Goal: Information Seeking & Learning: Learn about a topic

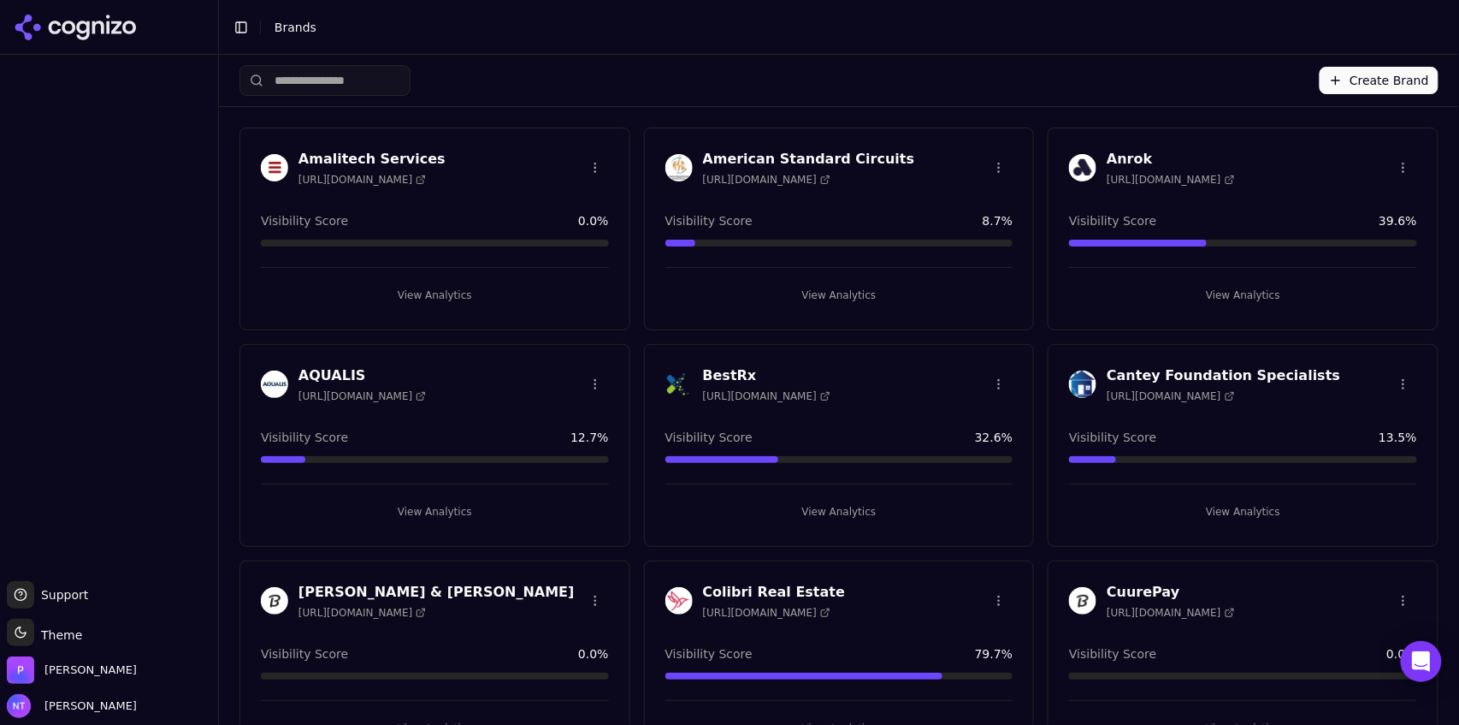
click at [240, 27] on button "Toggle Sidebar" at bounding box center [241, 27] width 24 height 24
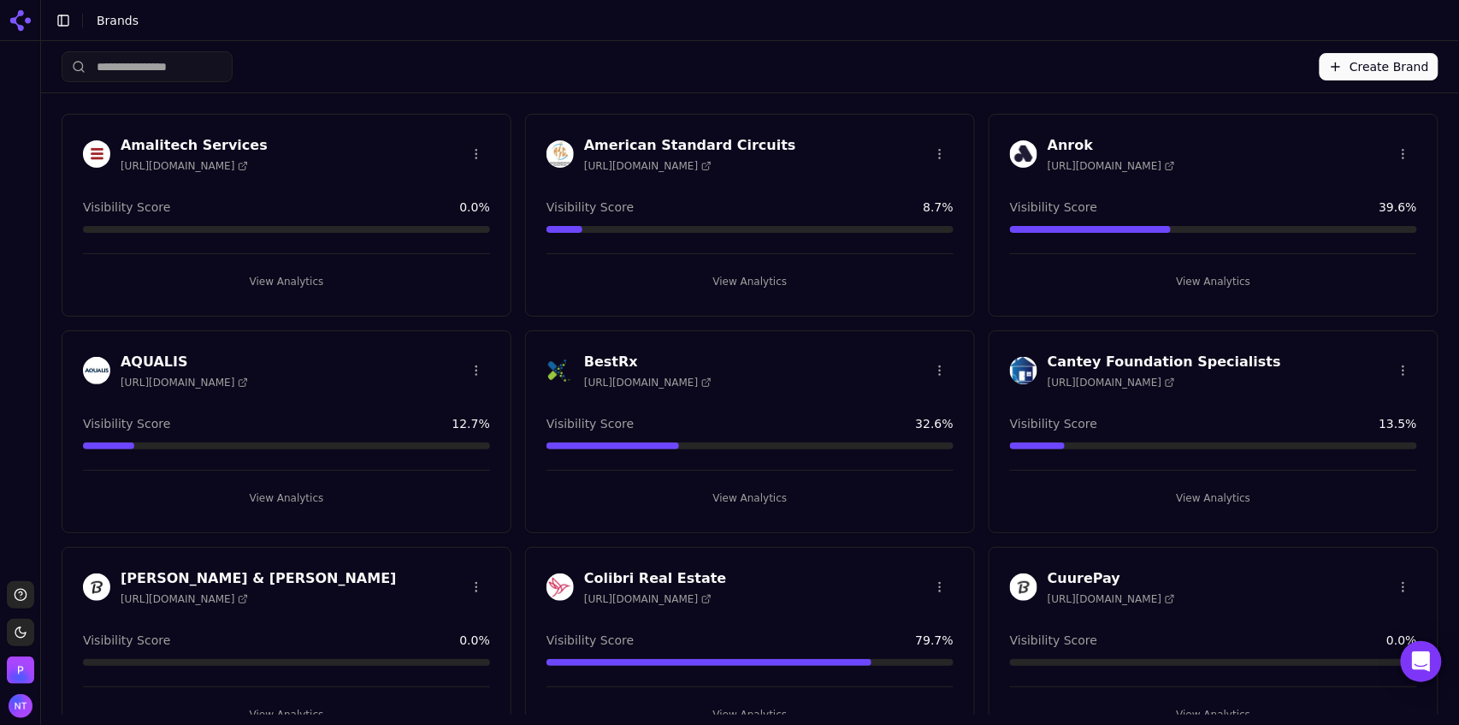
click at [171, 66] on input "search" at bounding box center [147, 66] width 171 height 31
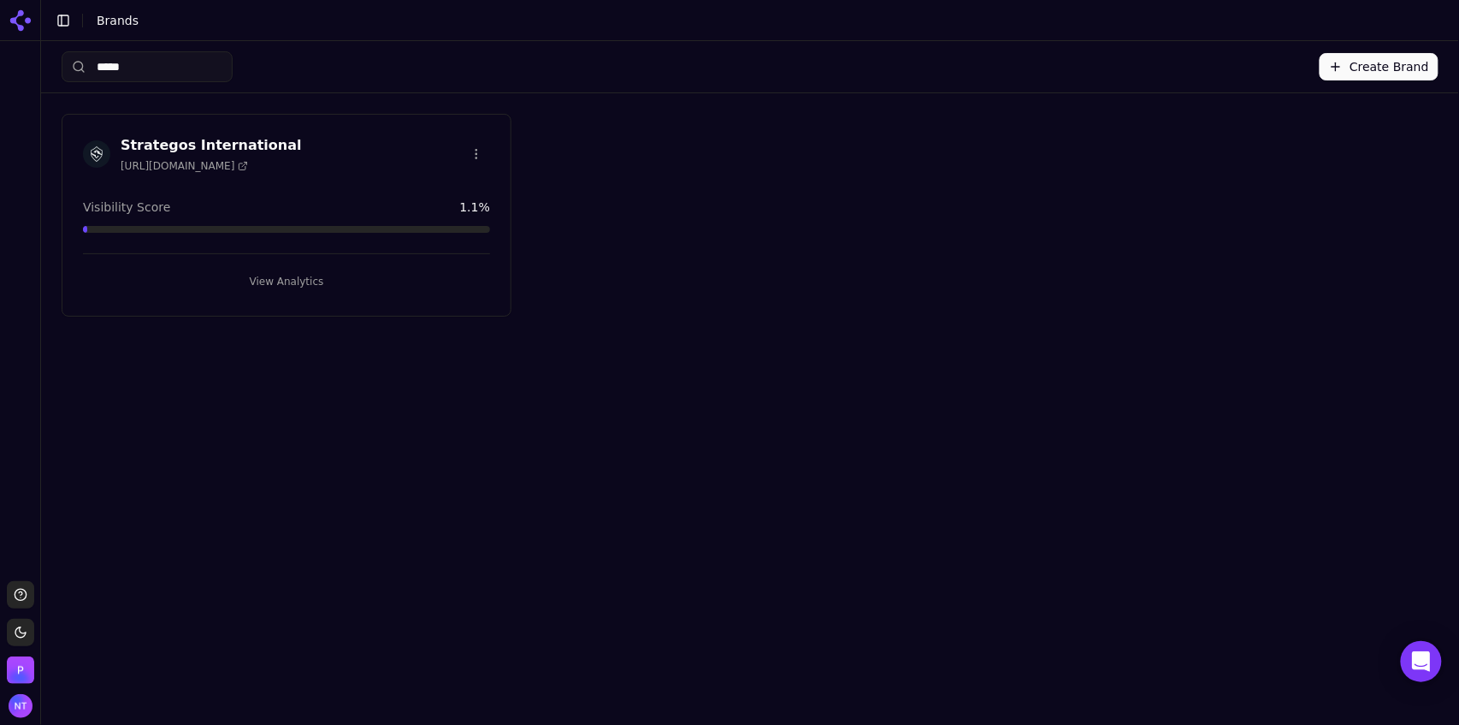
type input "*****"
click at [270, 282] on button "View Analytics" at bounding box center [286, 281] width 407 height 27
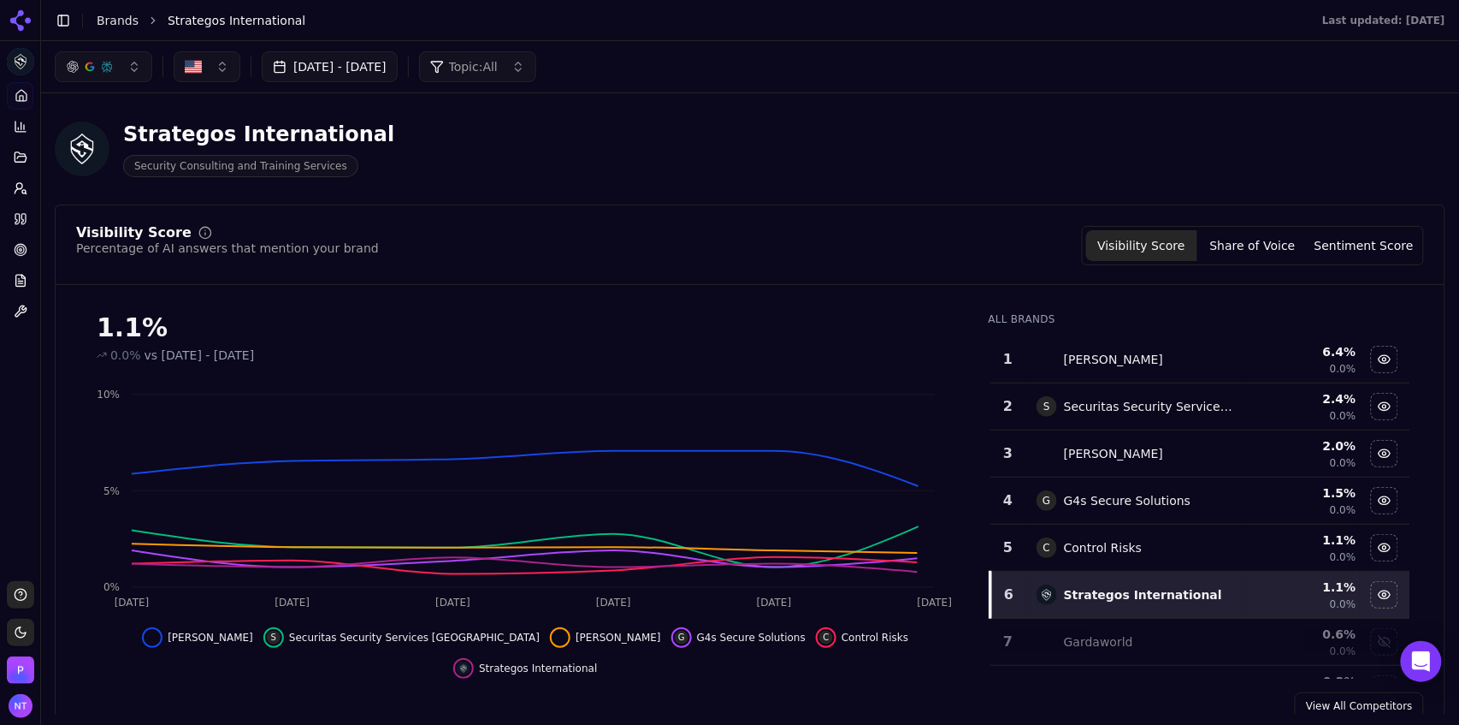
click at [821, 48] on div "Aug 31, 2025 - Sep 30, 2025 Topic: All" at bounding box center [750, 66] width 1418 height 51
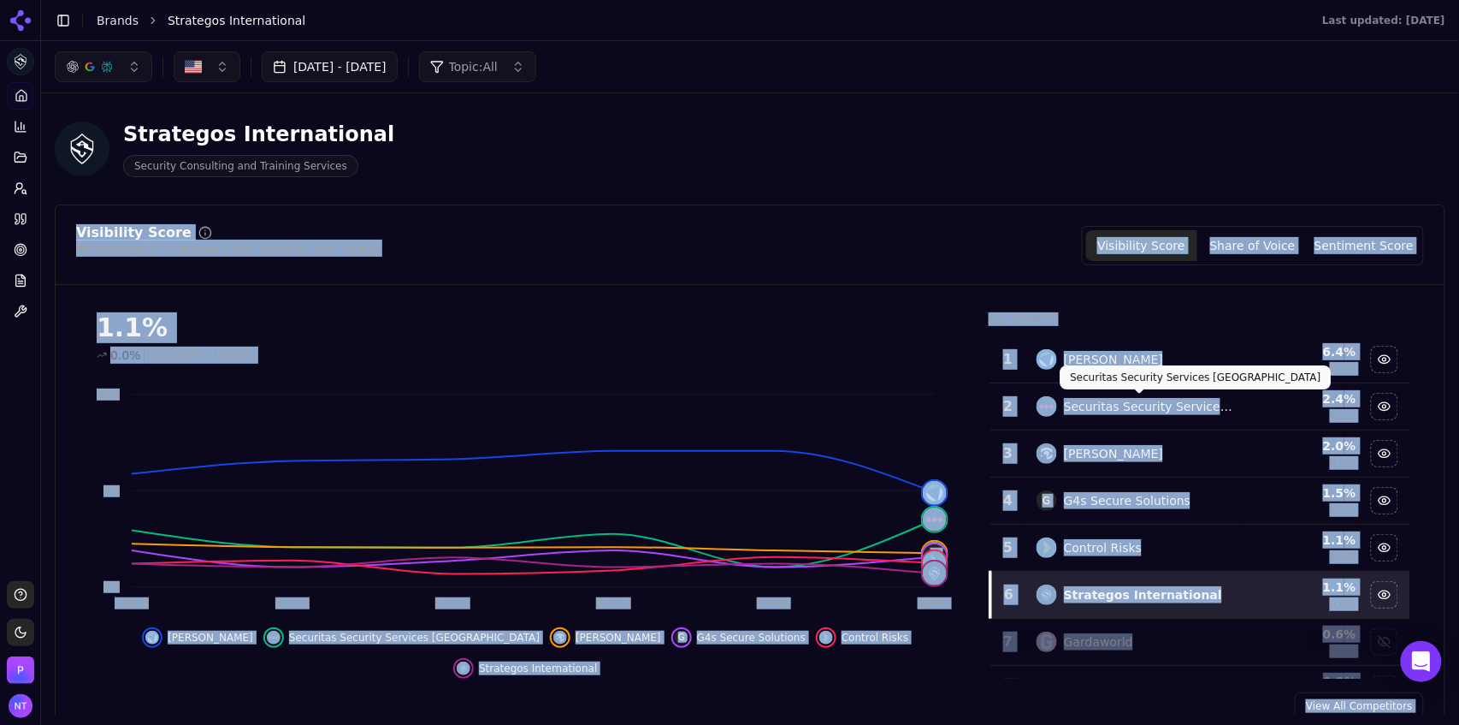
drag, startPoint x: 1150, startPoint y: 411, endPoint x: 1258, endPoint y: 171, distance: 263.8
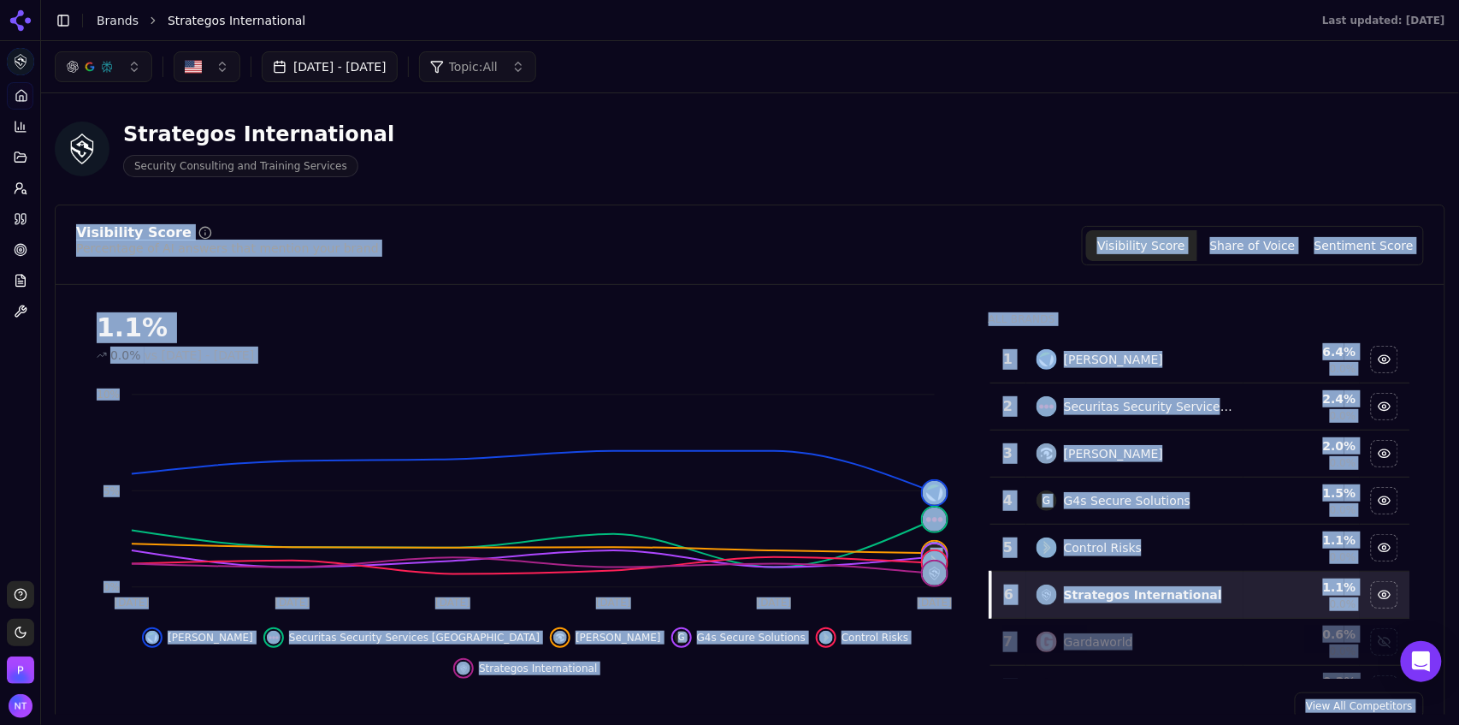
click at [1258, 171] on div "Strategos International Security Consulting and Training Services" at bounding box center [750, 149] width 1391 height 84
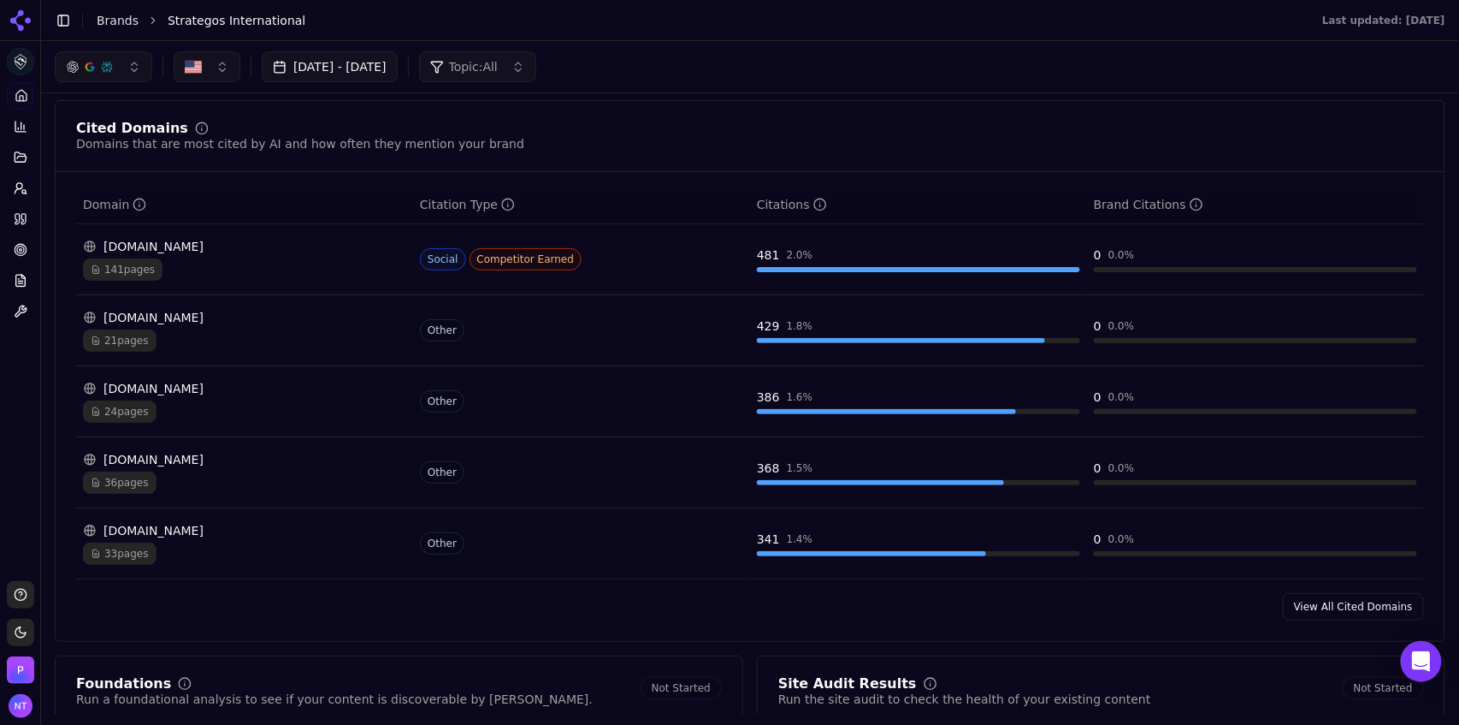
scroll to position [1590, 0]
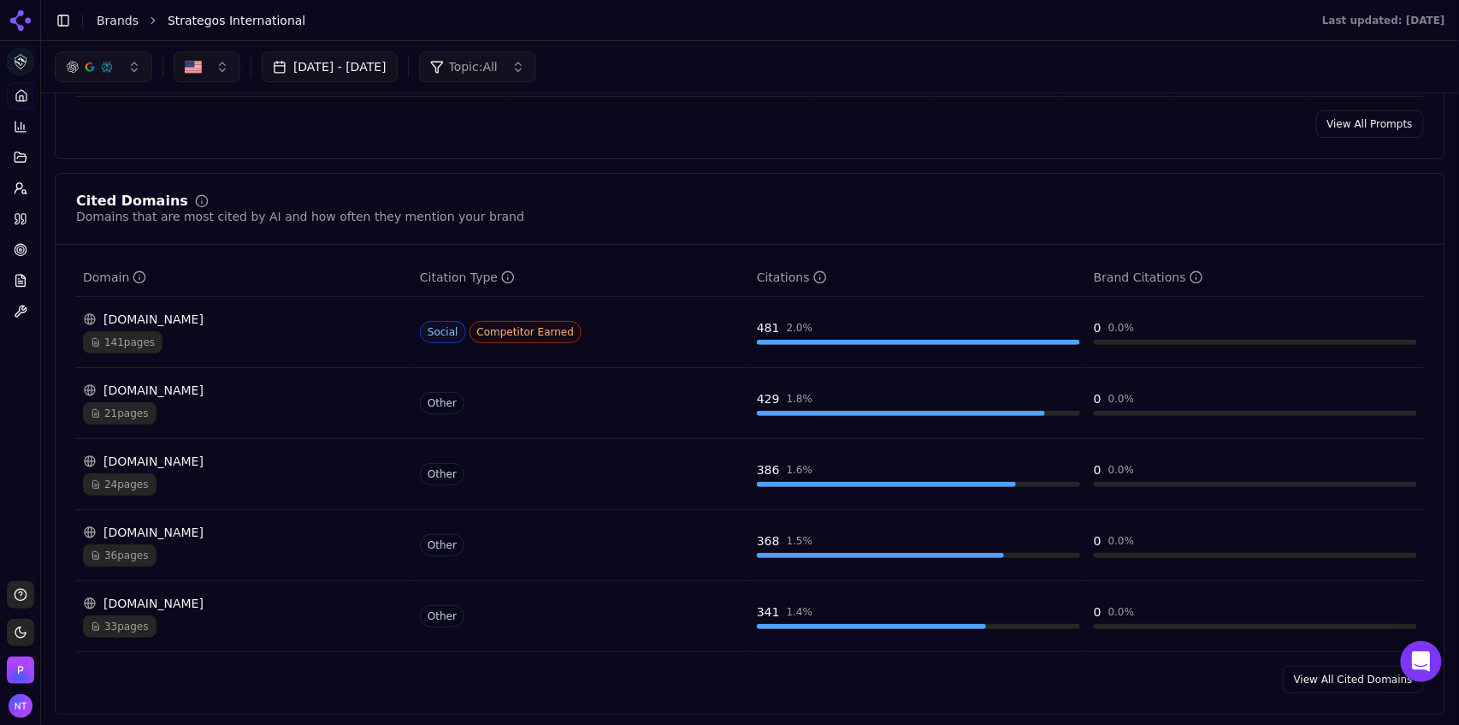
click at [1317, 685] on link "View All Cited Domains" at bounding box center [1353, 679] width 141 height 27
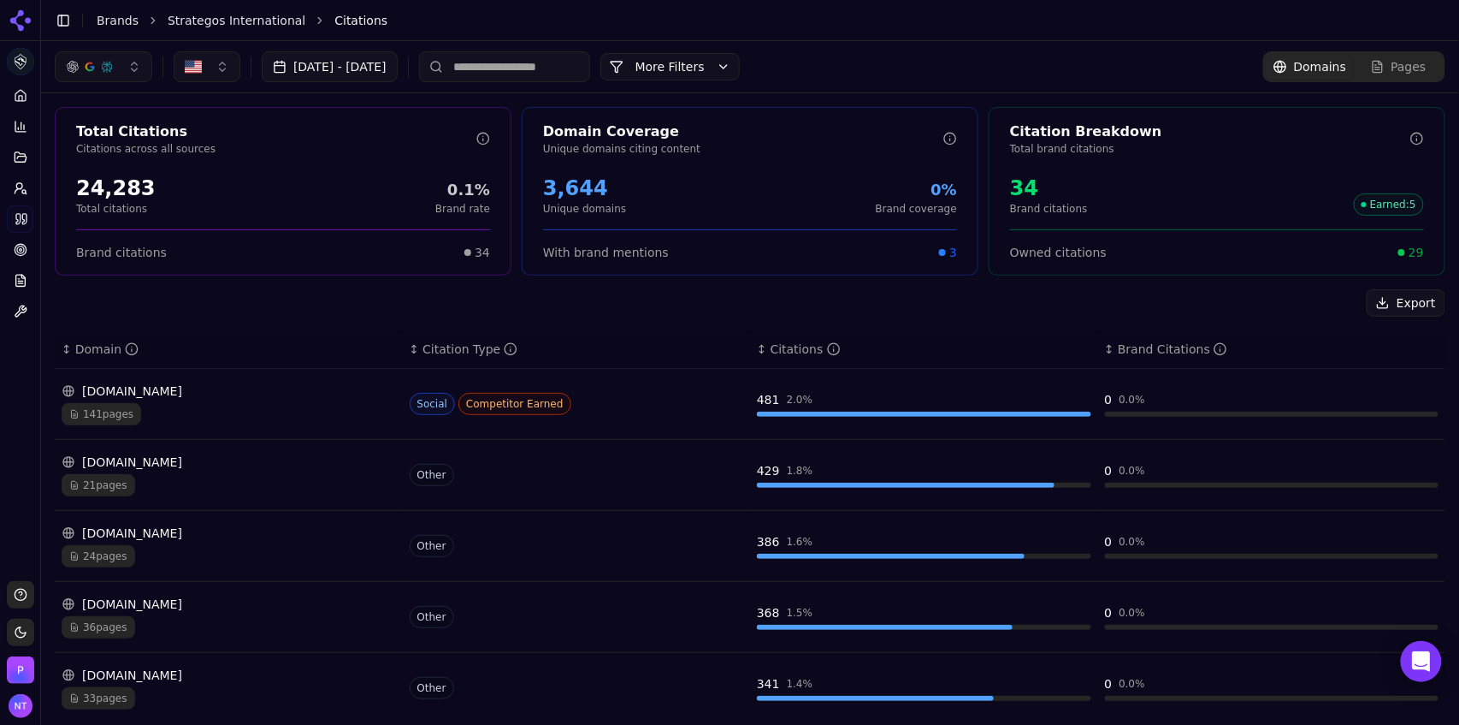
click at [567, 70] on input at bounding box center [504, 66] width 171 height 31
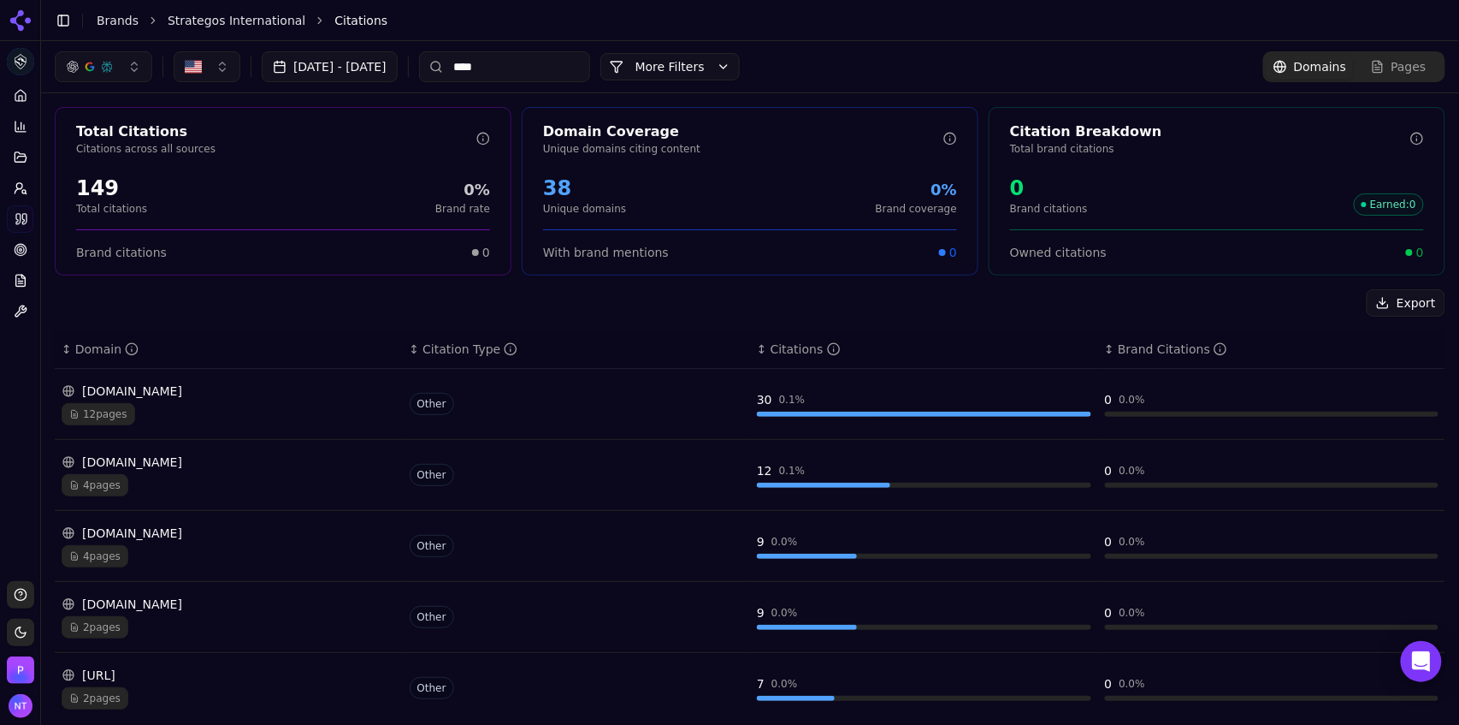
type input "*****"
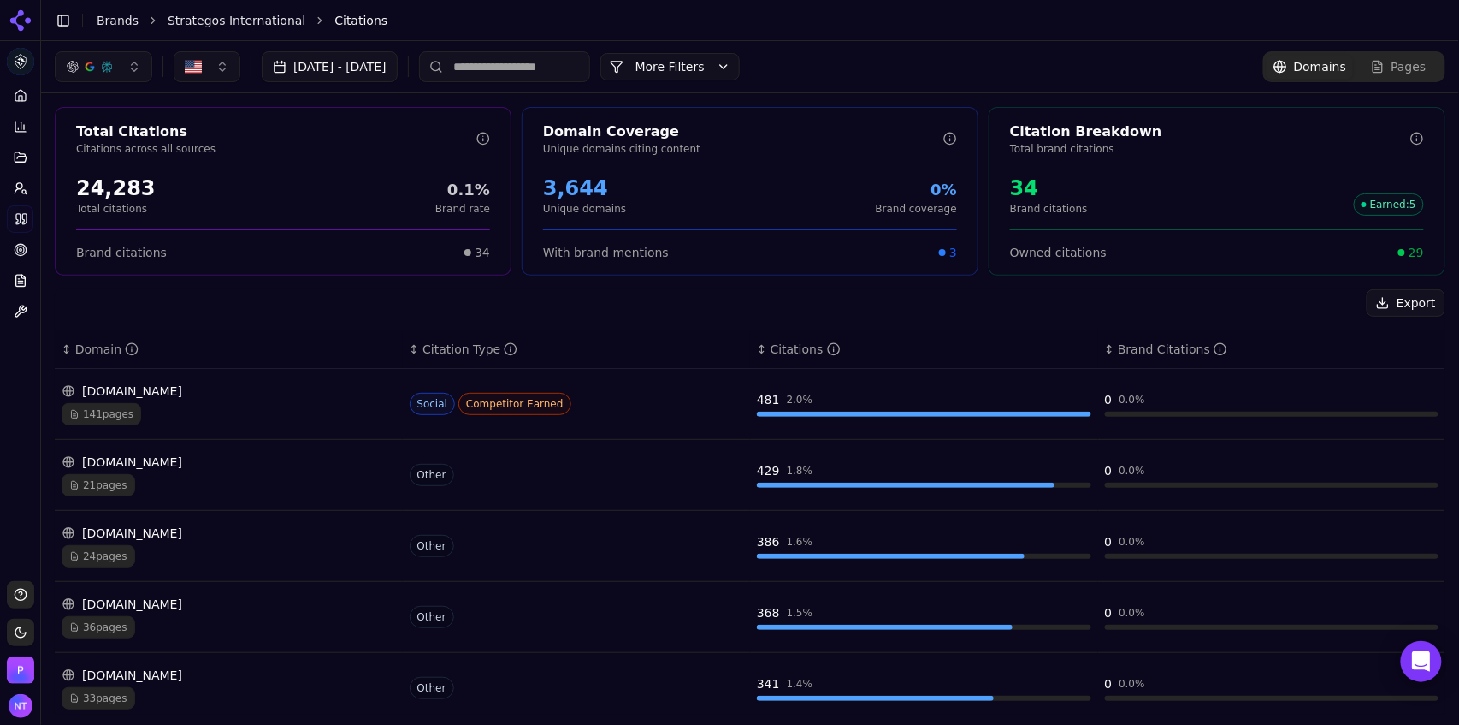
click at [117, 21] on link "Brands" at bounding box center [118, 21] width 42 height 14
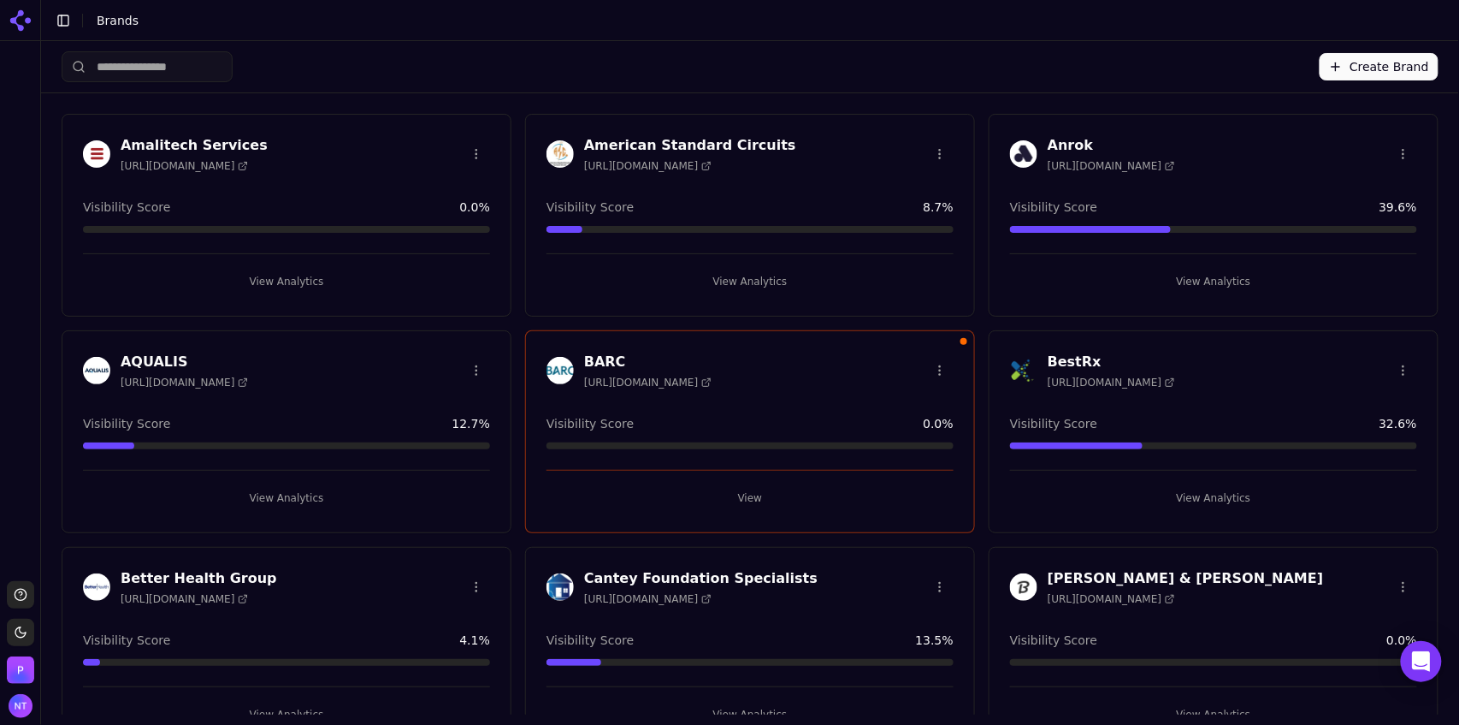
click at [162, 69] on input "search" at bounding box center [147, 66] width 171 height 31
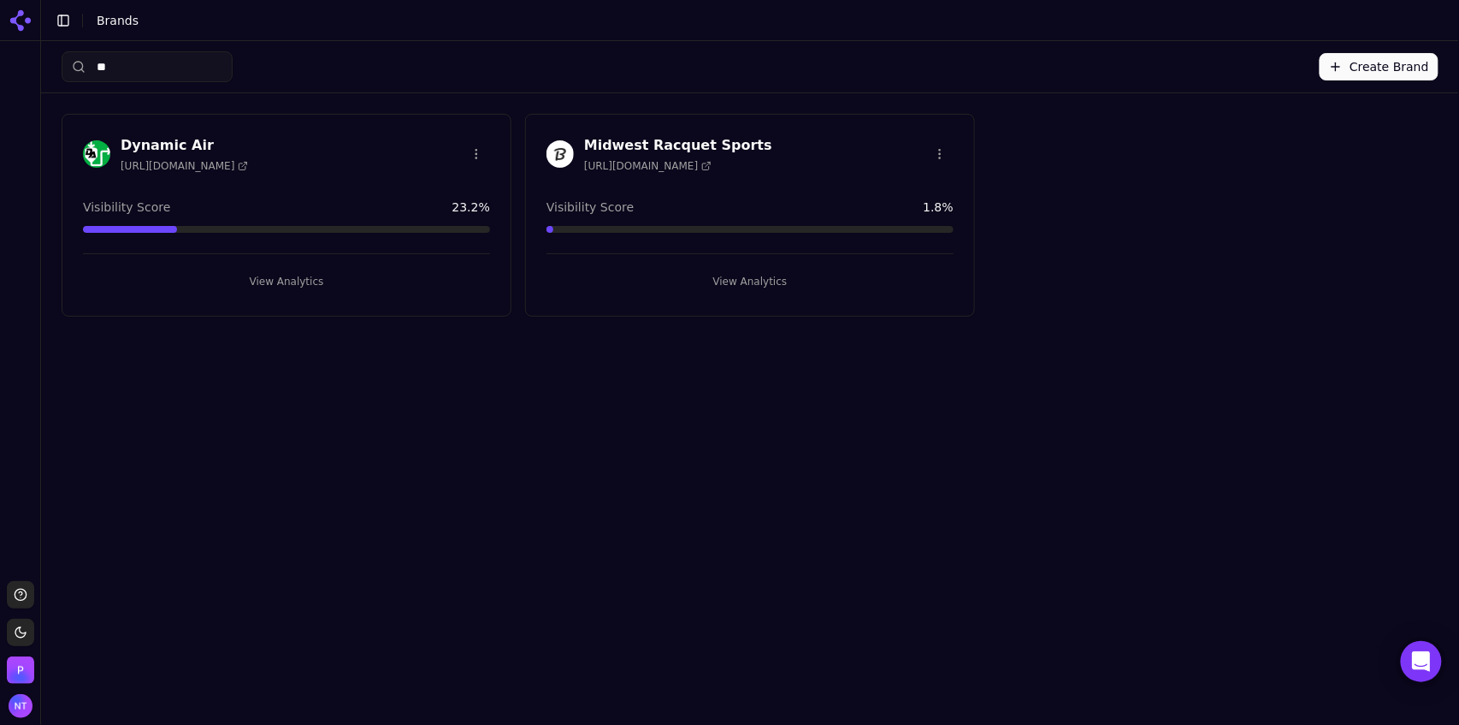
type input "**"
click at [772, 282] on button "View Analytics" at bounding box center [750, 281] width 407 height 27
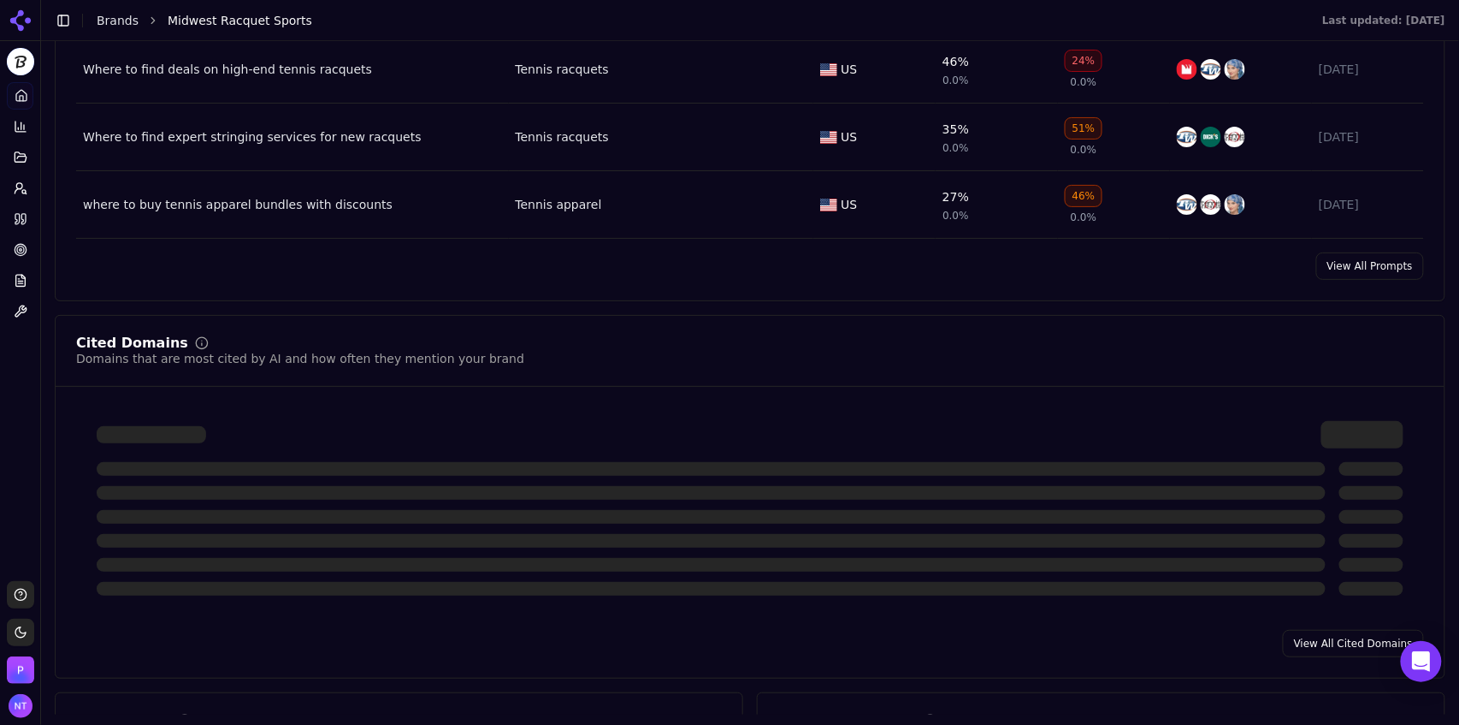
scroll to position [1578, 0]
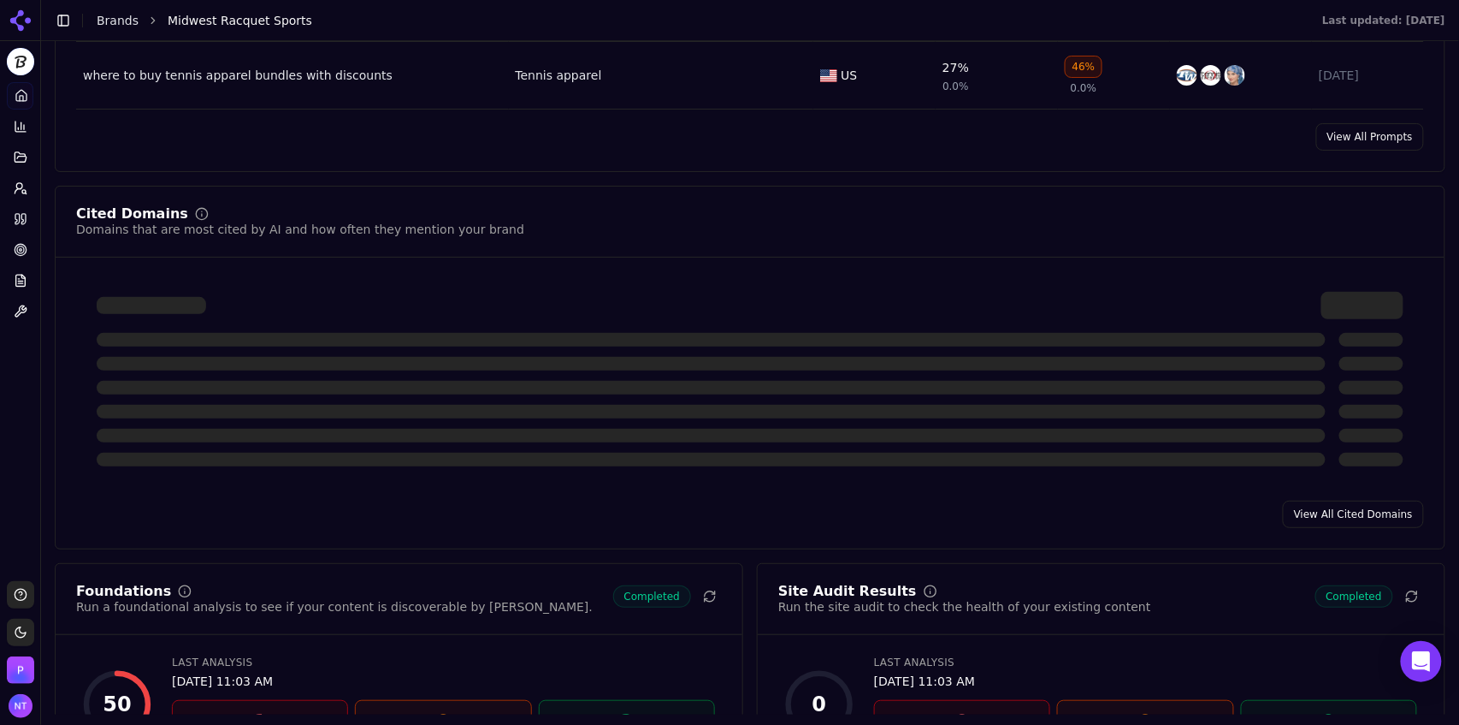
click at [1365, 518] on link "View All Cited Domains" at bounding box center [1353, 513] width 141 height 27
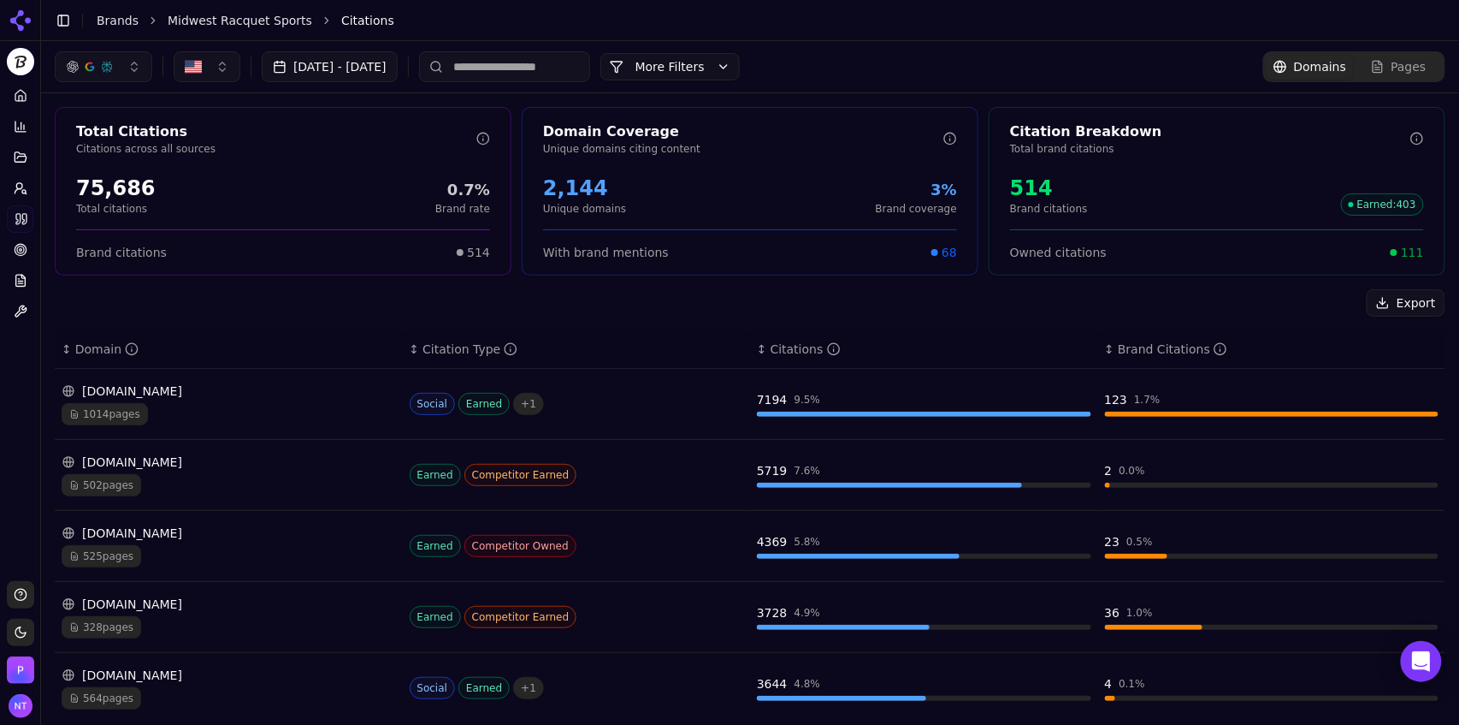
click at [300, 399] on div "[DOMAIN_NAME] 1014 pages" at bounding box center [229, 403] width 334 height 43
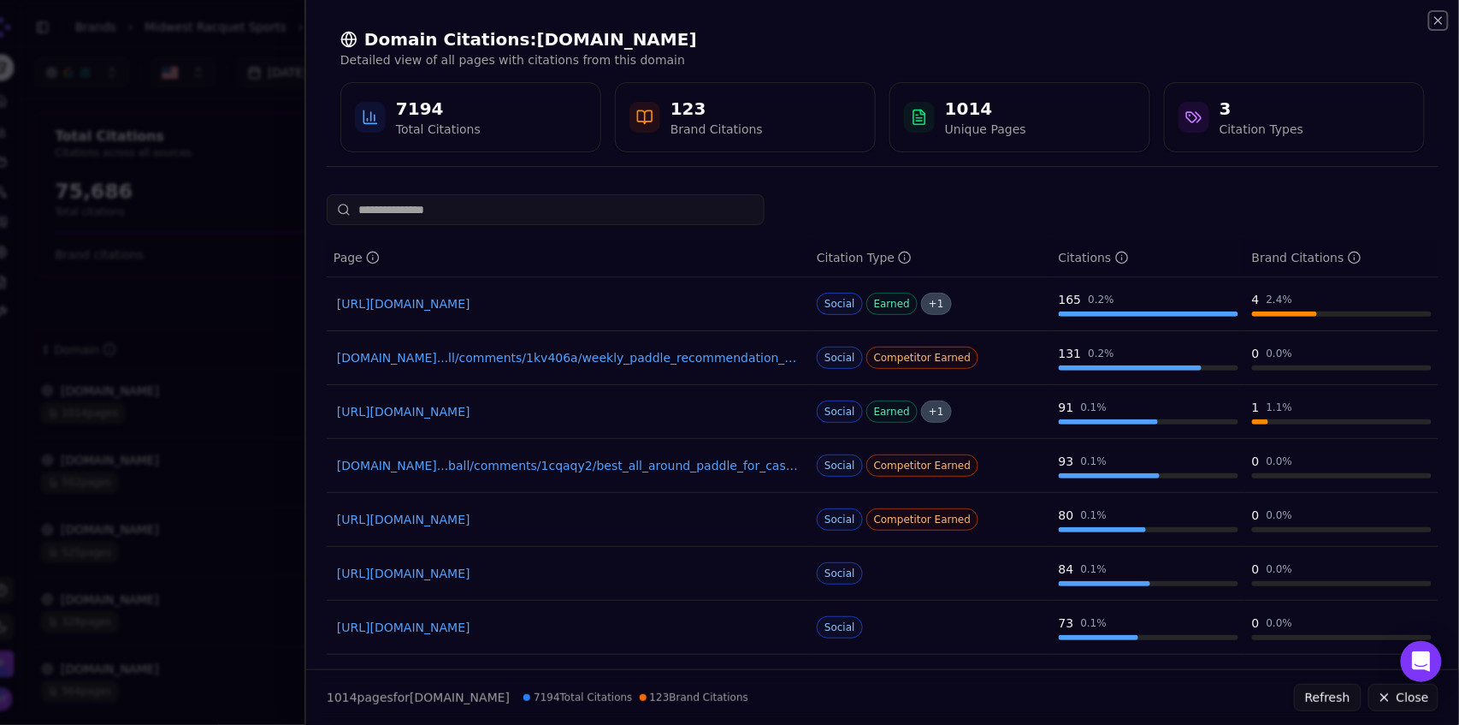
click at [1442, 17] on icon "button" at bounding box center [1439, 20] width 7 height 7
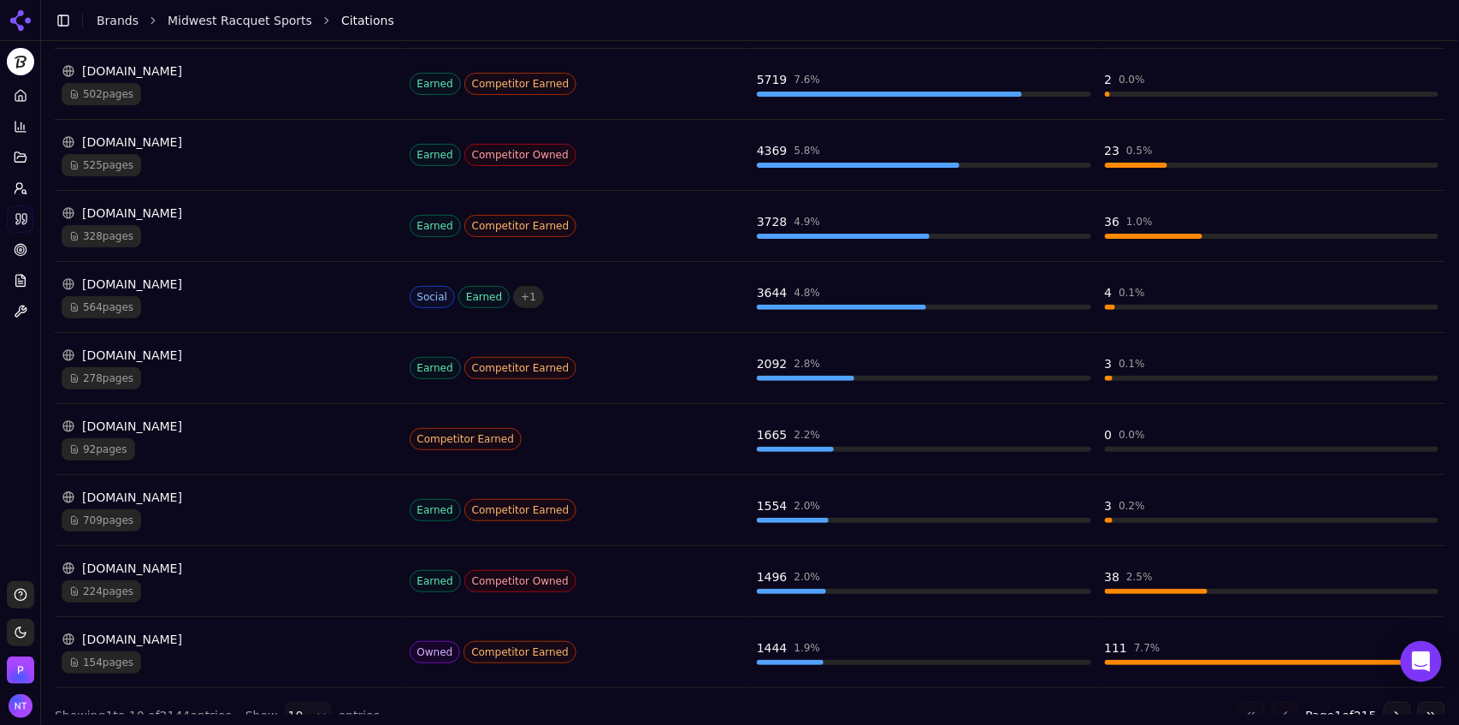
scroll to position [415, 0]
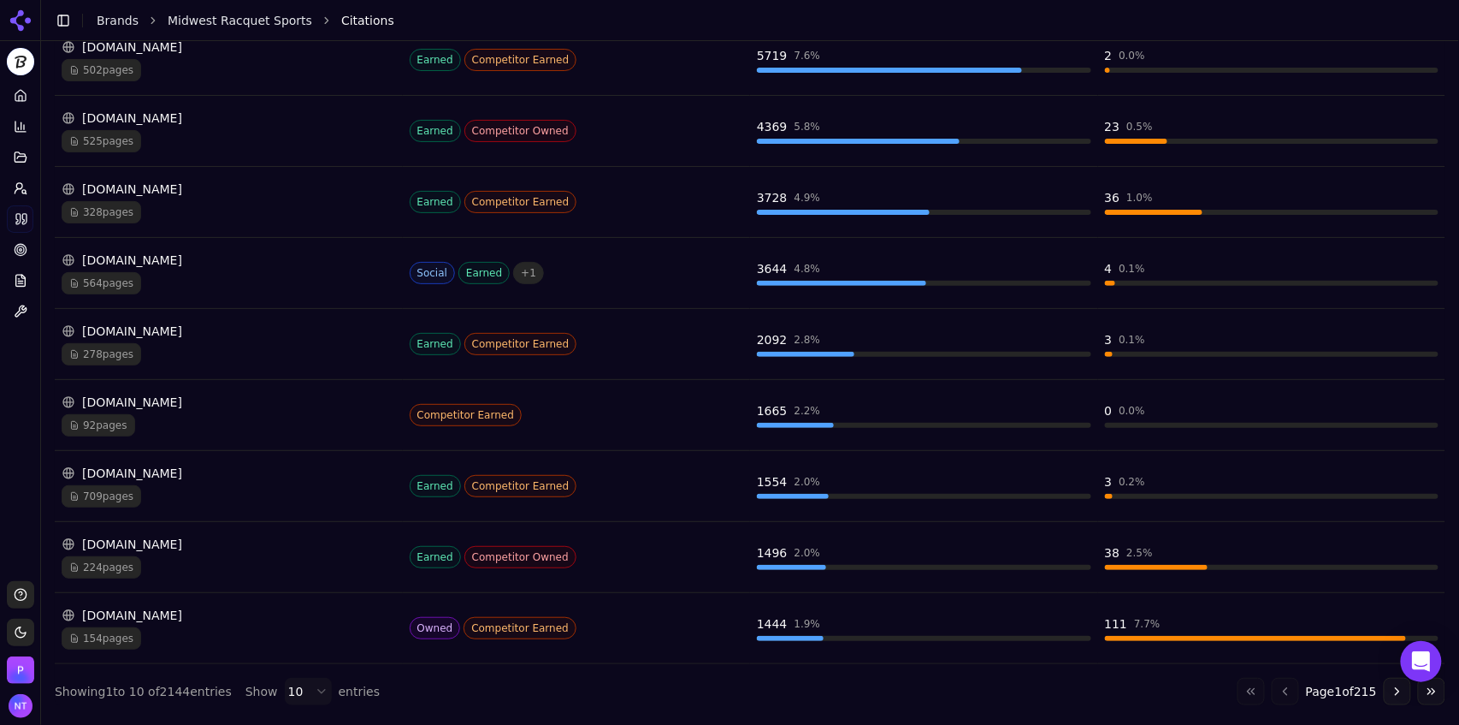
click at [195, 467] on div "[DOMAIN_NAME]" at bounding box center [229, 473] width 334 height 17
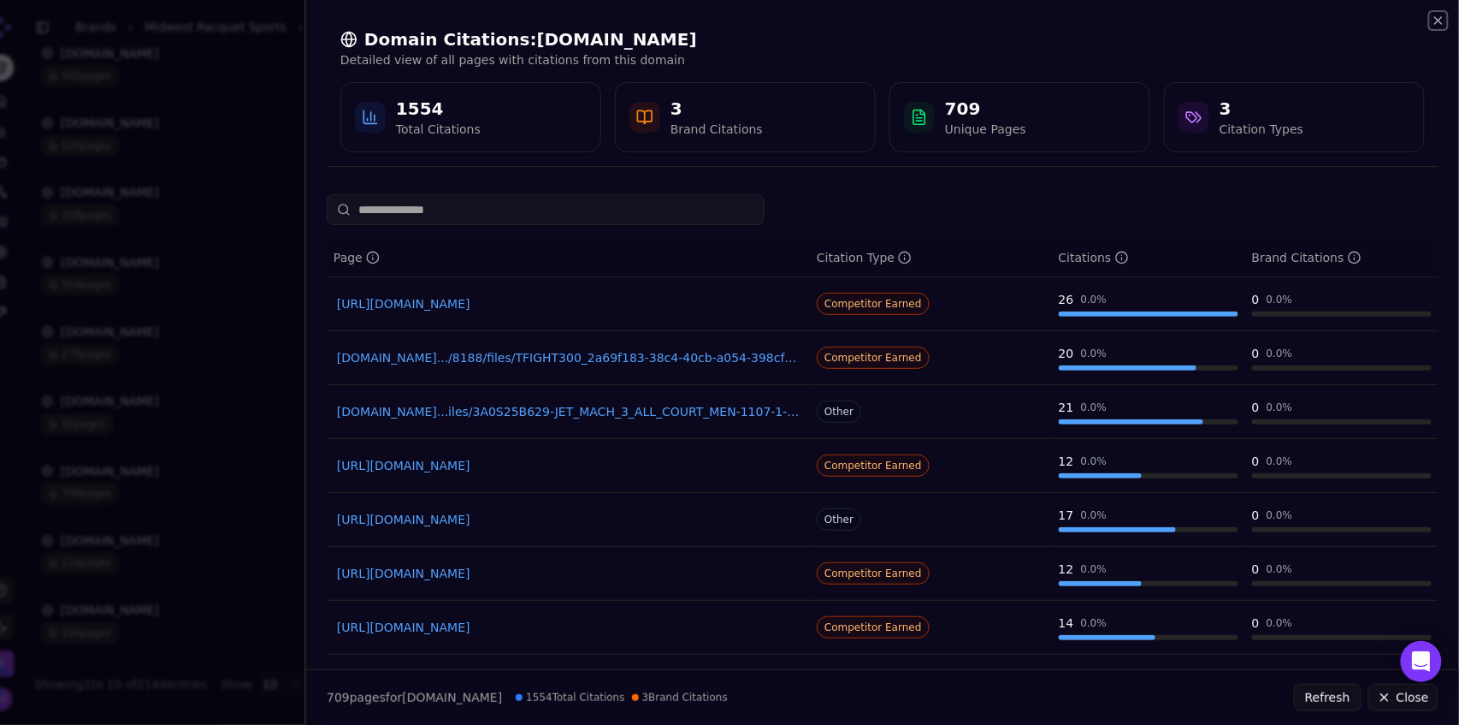
click at [1441, 22] on icon "button" at bounding box center [1439, 20] width 7 height 7
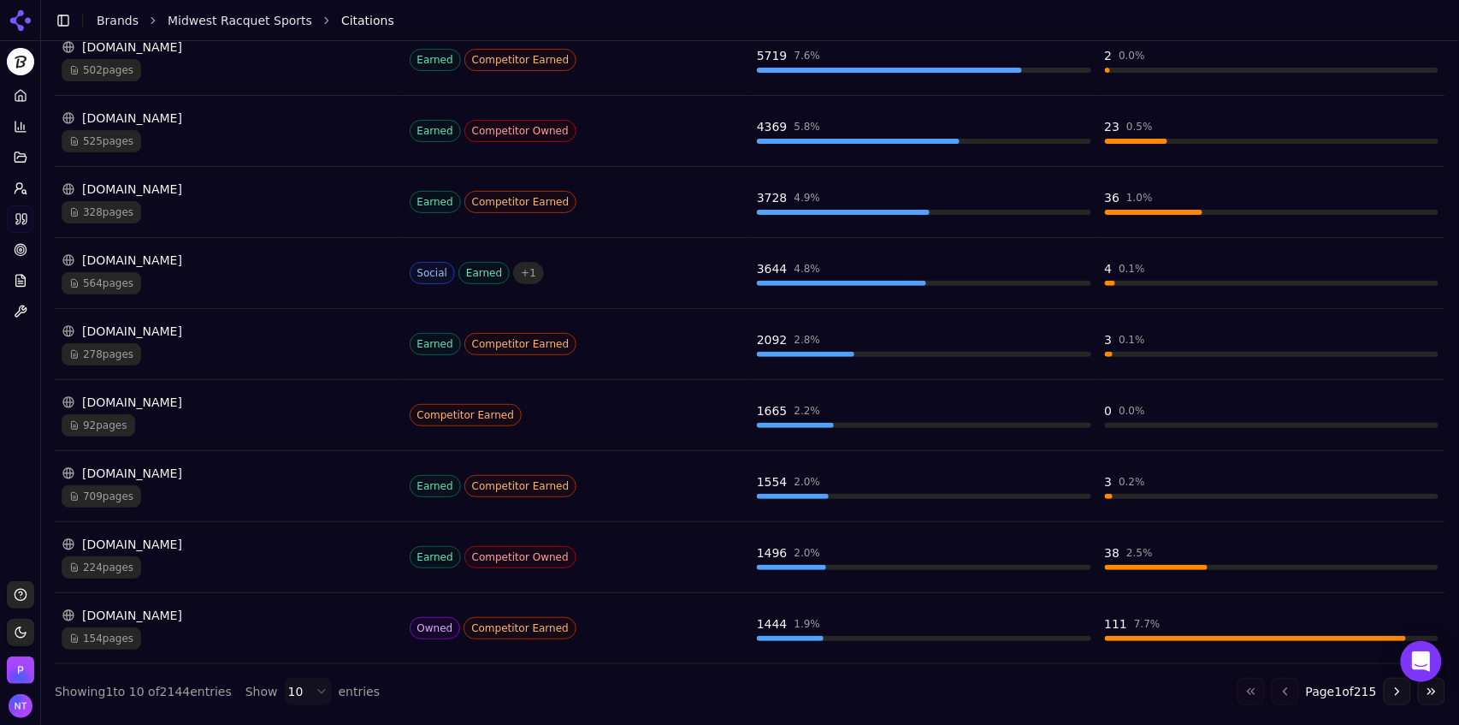
click at [273, 638] on div "154 pages" at bounding box center [229, 638] width 334 height 22
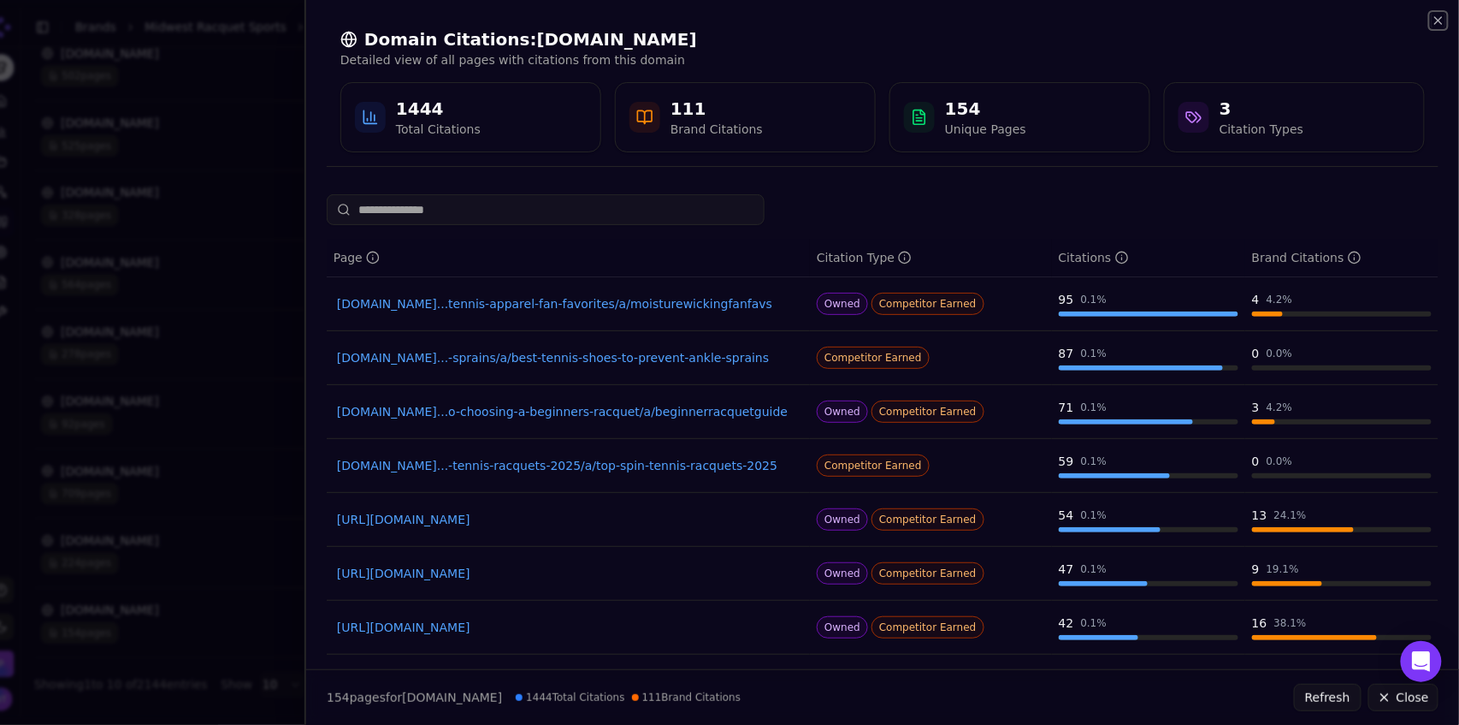
click at [1435, 26] on icon "button" at bounding box center [1439, 21] width 14 height 14
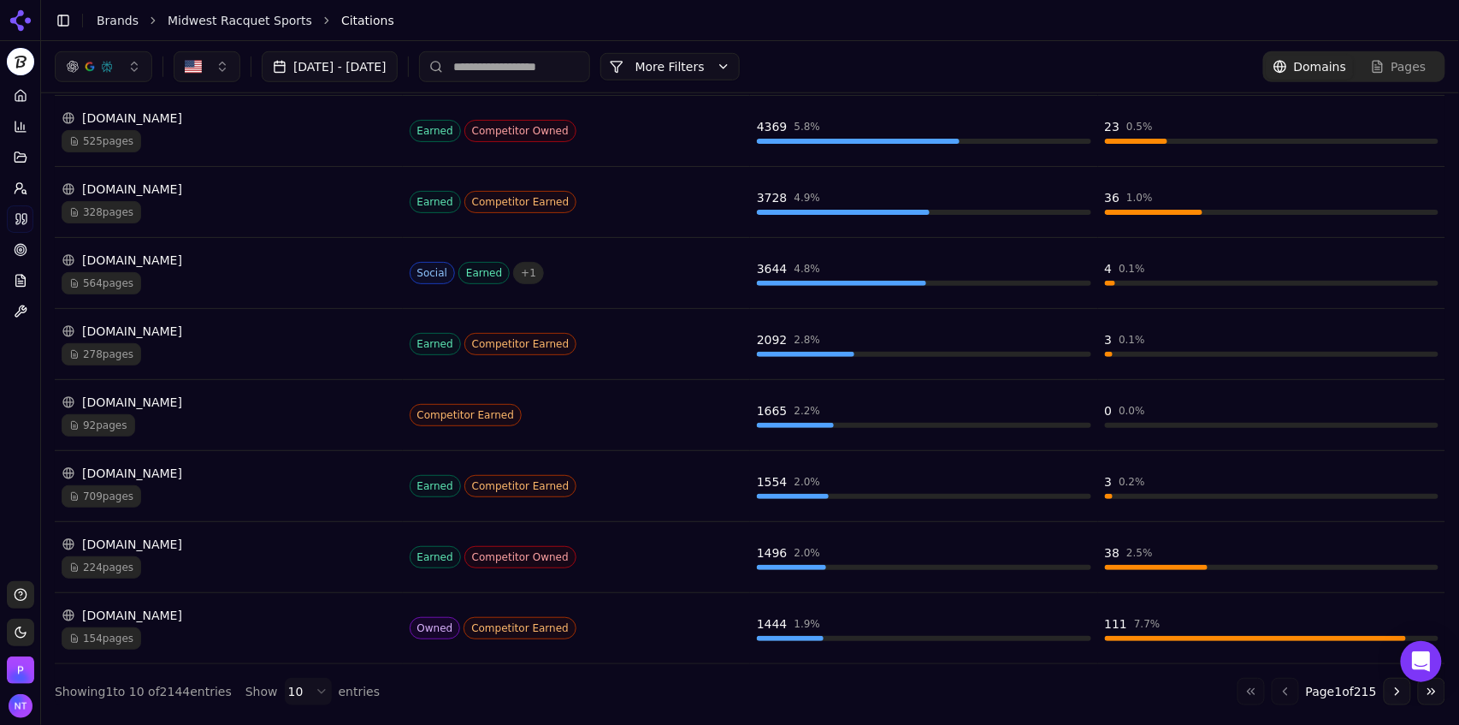
scroll to position [0, 0]
